Goal: Information Seeking & Learning: Learn about a topic

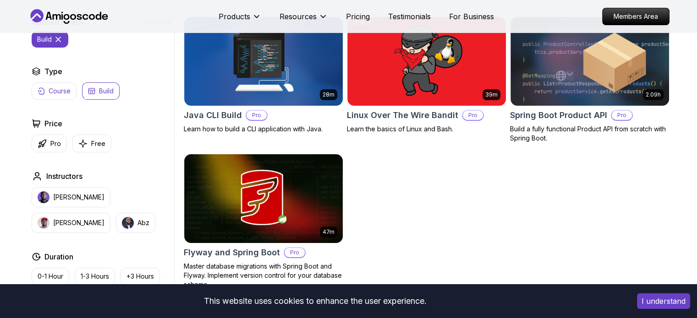
click at [68, 95] on button "Course" at bounding box center [54, 90] width 45 height 17
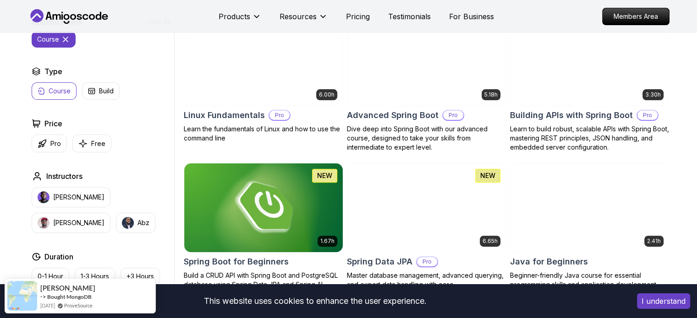
scroll to position [333, 0]
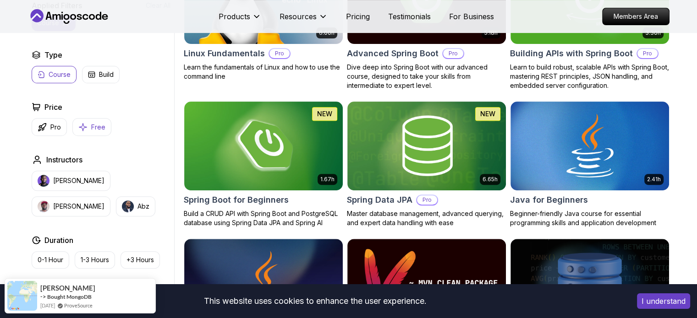
click at [86, 131] on button "Free" at bounding box center [91, 127] width 39 height 18
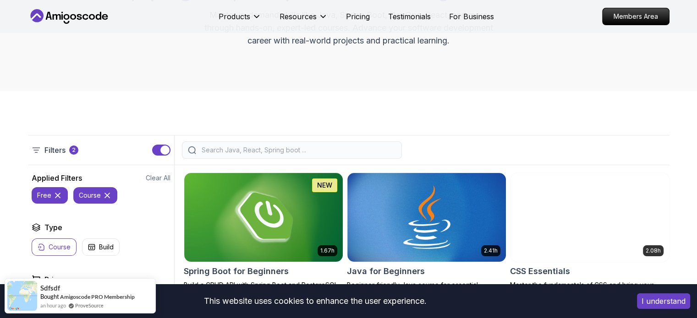
scroll to position [115, 0]
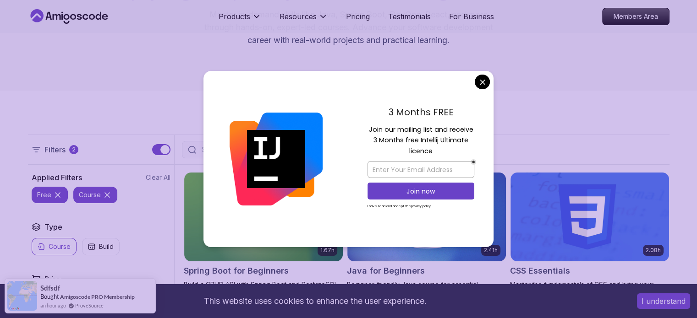
click at [263, 151] on img at bounding box center [275, 159] width 93 height 93
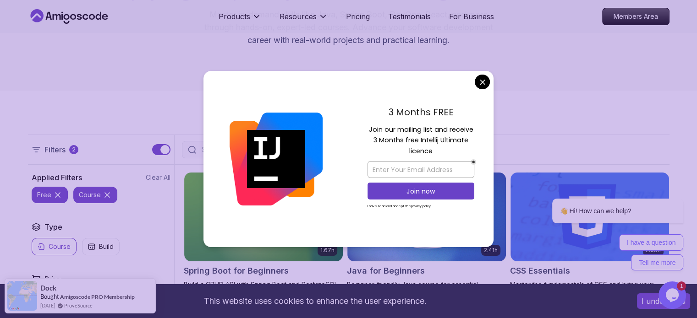
click at [475, 88] on div "3 Months FREE Join our mailing list and receive 3 Months free Intellij Ultimate…" at bounding box center [420, 159] width 145 height 177
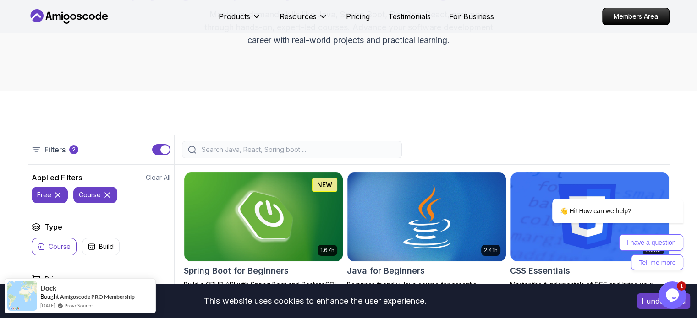
click at [106, 196] on icon at bounding box center [107, 195] width 9 height 9
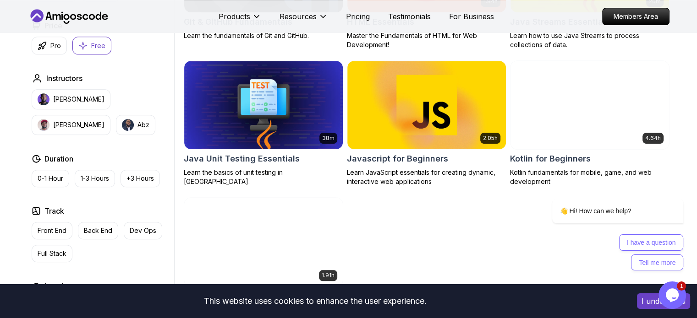
scroll to position [503, 0]
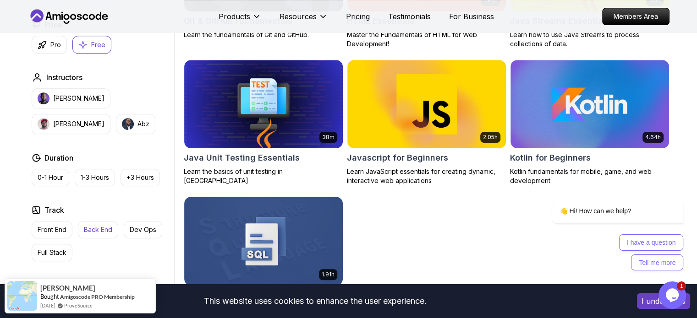
click at [95, 229] on p "Back End" at bounding box center [98, 229] width 28 height 9
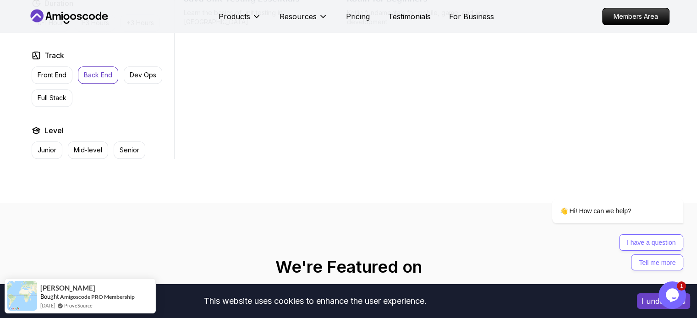
scroll to position [530, 0]
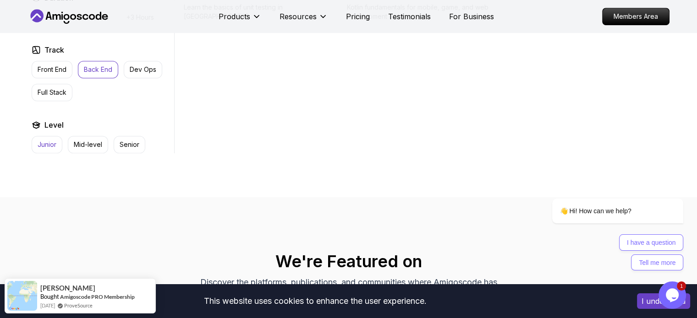
click at [49, 141] on p "Junior" at bounding box center [47, 144] width 19 height 9
click at [90, 69] on p "Back End" at bounding box center [98, 69] width 28 height 9
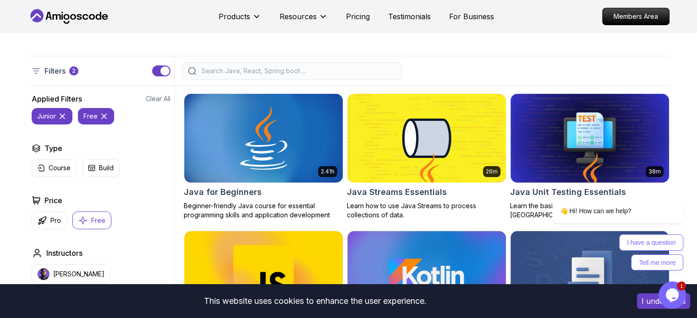
scroll to position [197, 0]
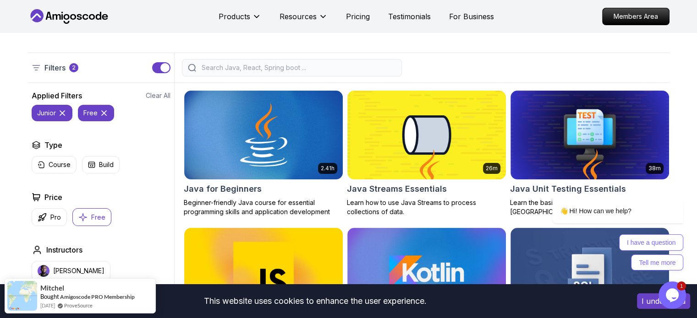
click at [103, 115] on icon at bounding box center [103, 113] width 9 height 9
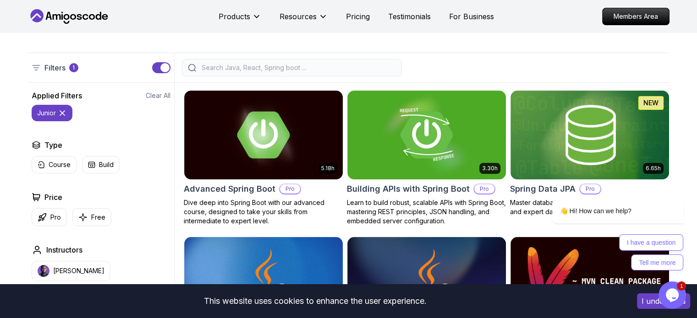
click at [66, 114] on icon at bounding box center [62, 113] width 9 height 9
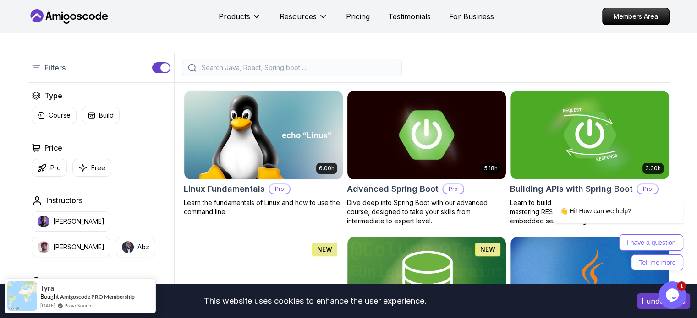
scroll to position [206, 0]
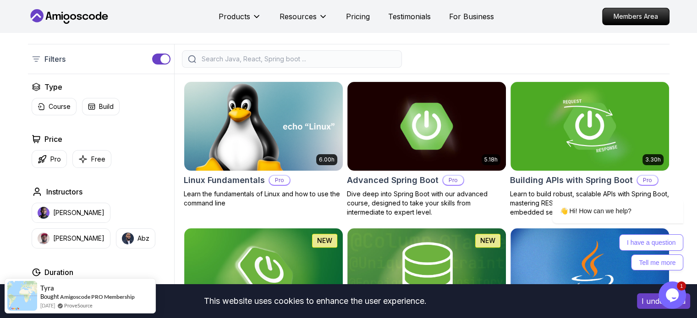
click at [266, 164] on img at bounding box center [263, 126] width 166 height 93
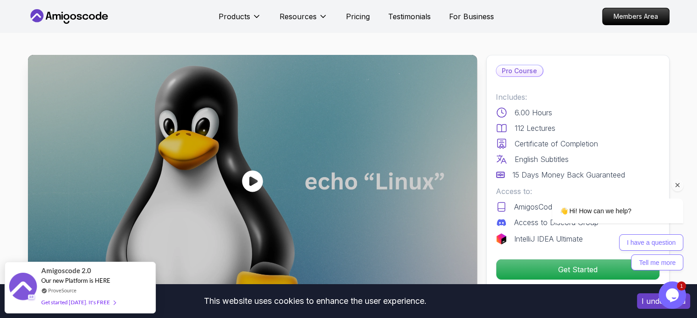
click at [680, 184] on icon "Chat attention grabber" at bounding box center [677, 185] width 8 height 8
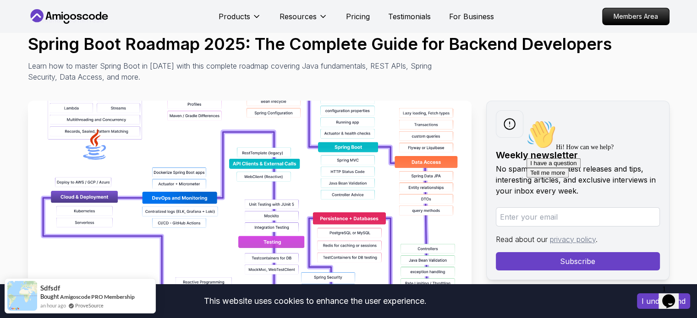
scroll to position [69, 0]
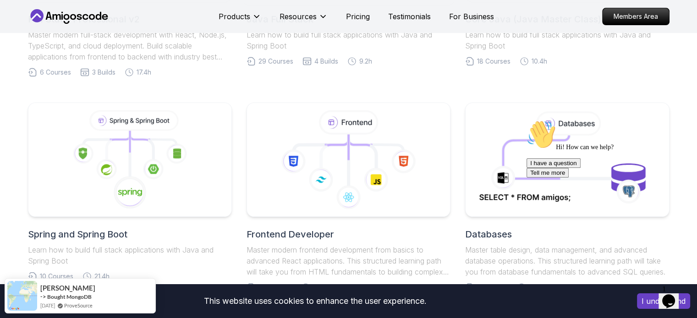
scroll to position [150, 0]
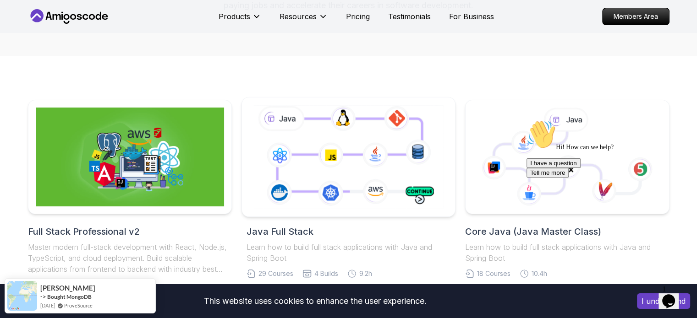
click at [305, 131] on icon at bounding box center [348, 157] width 194 height 108
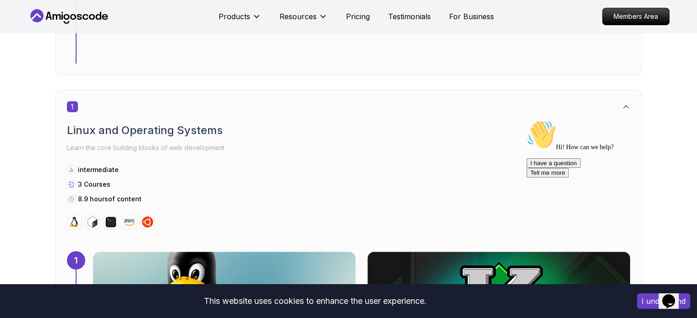
scroll to position [416, 0]
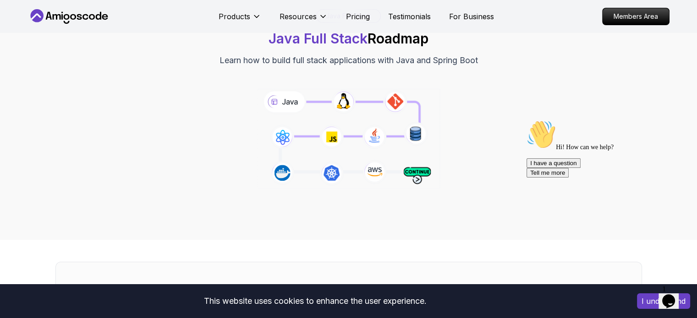
scroll to position [0, 0]
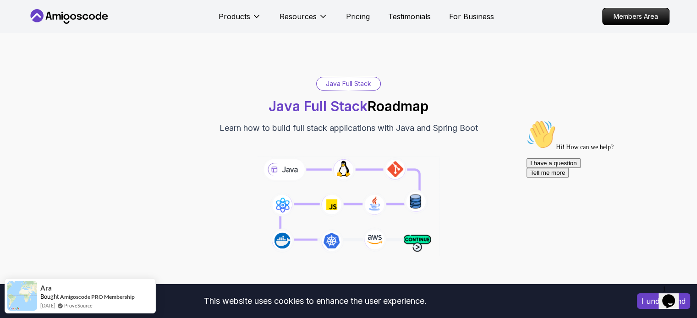
click at [352, 82] on div "Java Full Stack" at bounding box center [348, 83] width 64 height 13
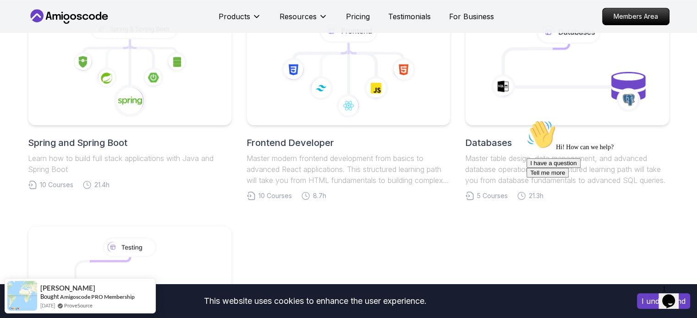
scroll to position [486, 0]
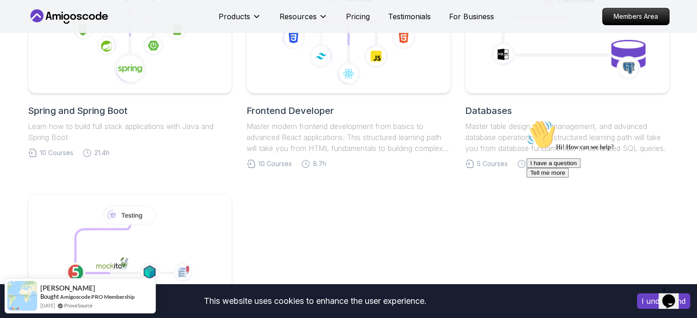
click at [544, 109] on h2 "Databases" at bounding box center [567, 110] width 204 height 13
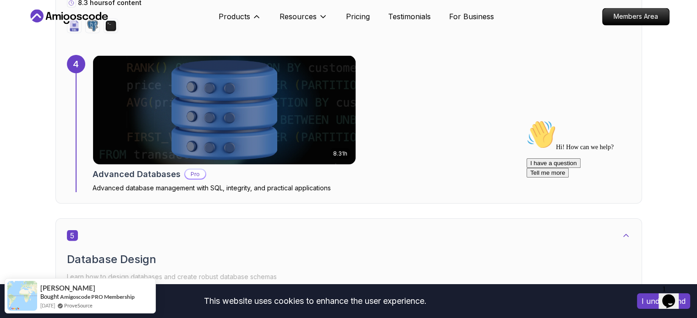
scroll to position [1616, 0]
